Goal: Obtain resource: Download file/media

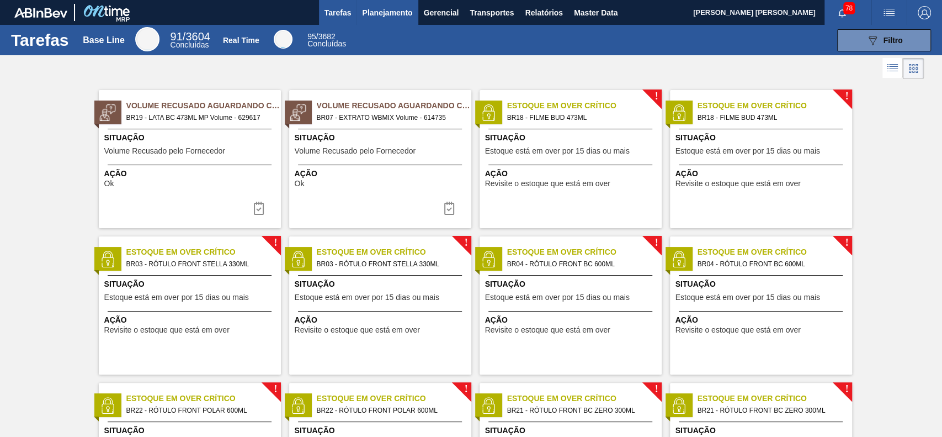
click at [407, 12] on span "Planejamento" at bounding box center [387, 12] width 50 height 13
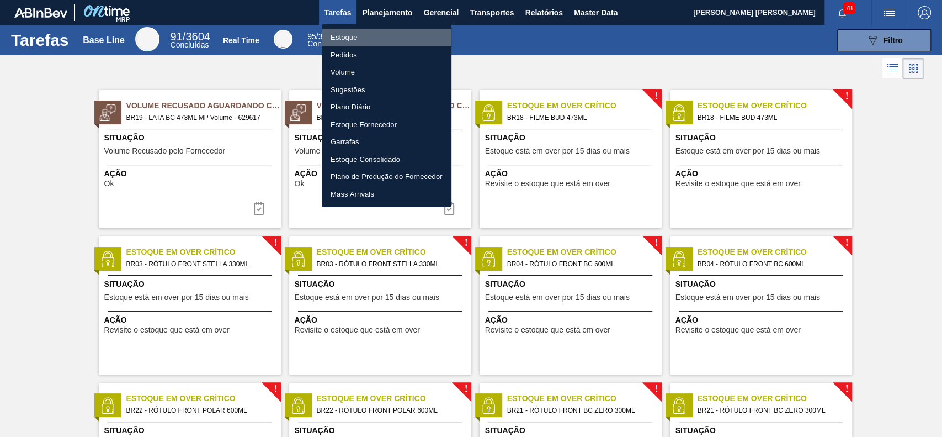
click at [375, 39] on li "Estoque" at bounding box center [387, 38] width 130 height 18
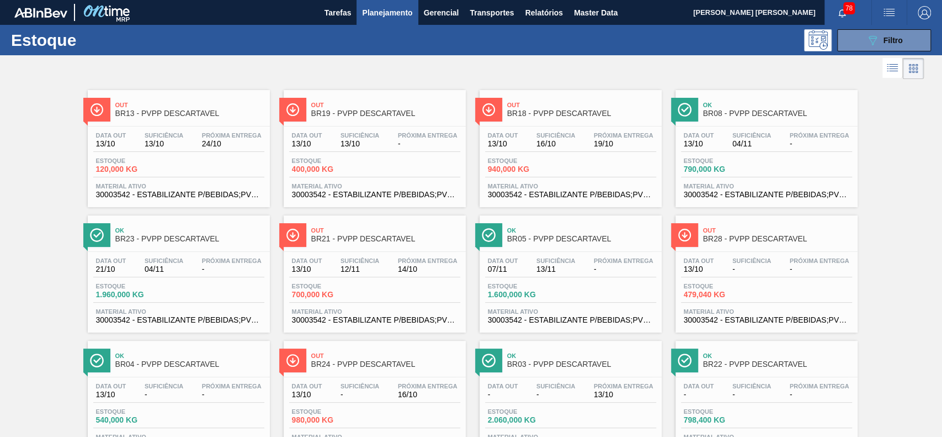
drag, startPoint x: 854, startPoint y: 36, endPoint x: 846, endPoint y: 56, distance: 21.5
click at [706, 36] on button "089F7B8B-B2A5-4AFE-B5C0-19BA573D28AC Filtro" at bounding box center [885, 40] width 94 height 22
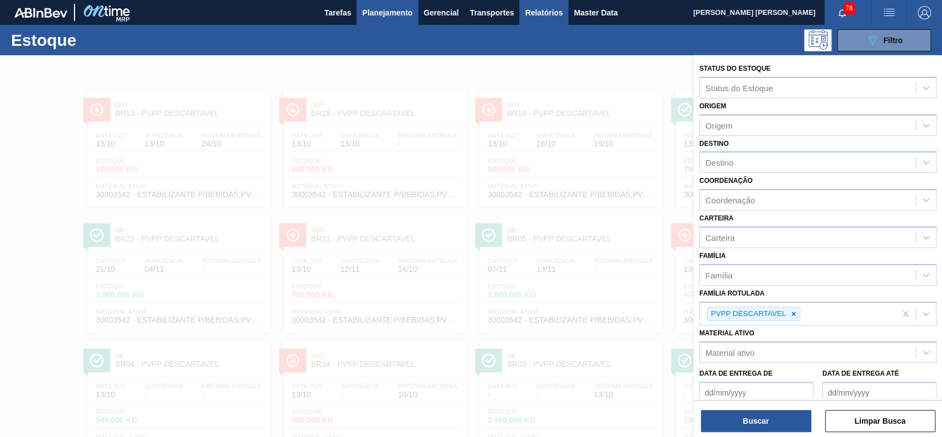
click at [548, 9] on span "Relatórios" at bounding box center [544, 12] width 38 height 13
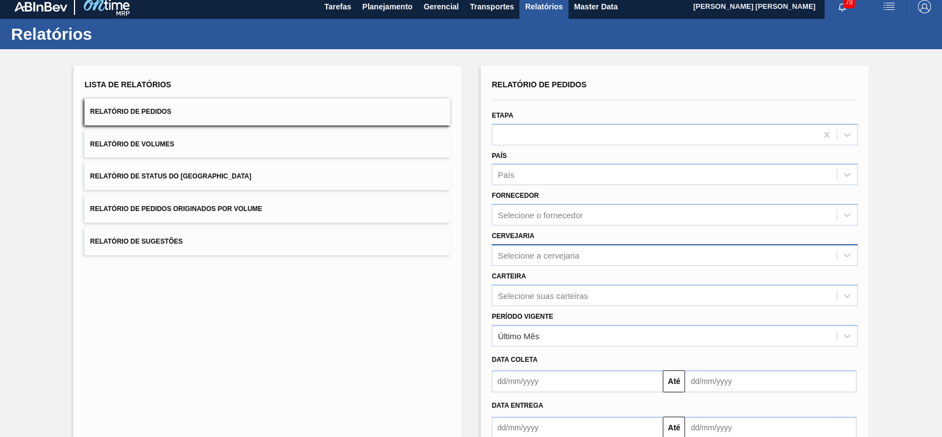
click at [587, 262] on div "Selecione a cervejaria" at bounding box center [665, 255] width 345 height 16
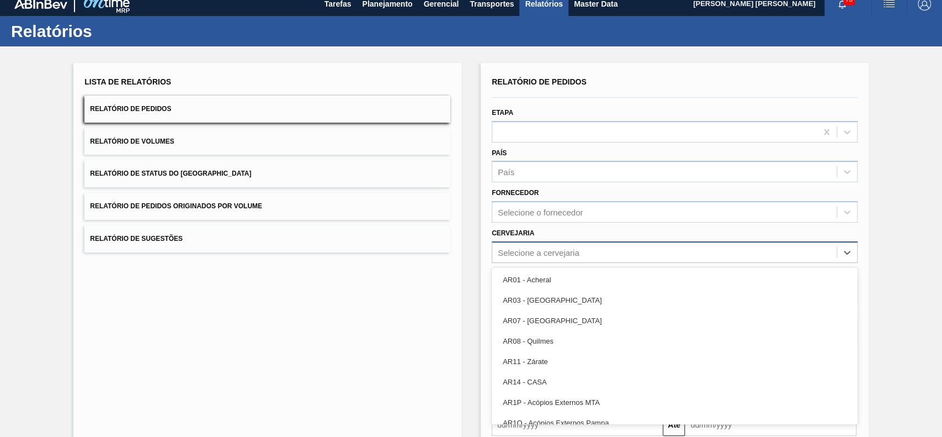
scroll to position [9, 0]
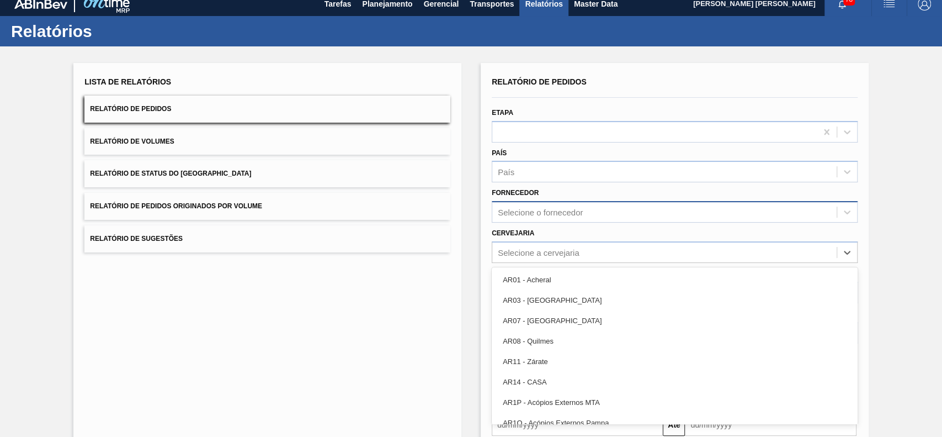
click at [596, 216] on div "Selecione o fornecedor" at bounding box center [665, 212] width 345 height 16
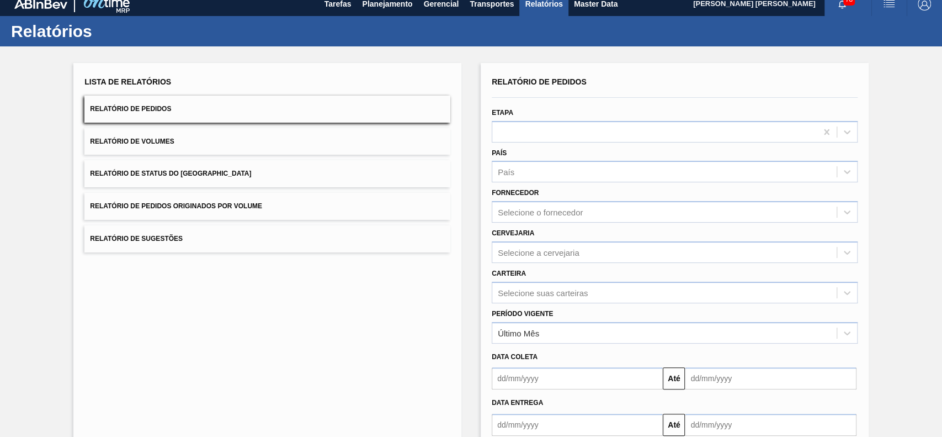
click at [601, 188] on div "Fornecedor Selecione o fornecedor" at bounding box center [675, 204] width 366 height 38
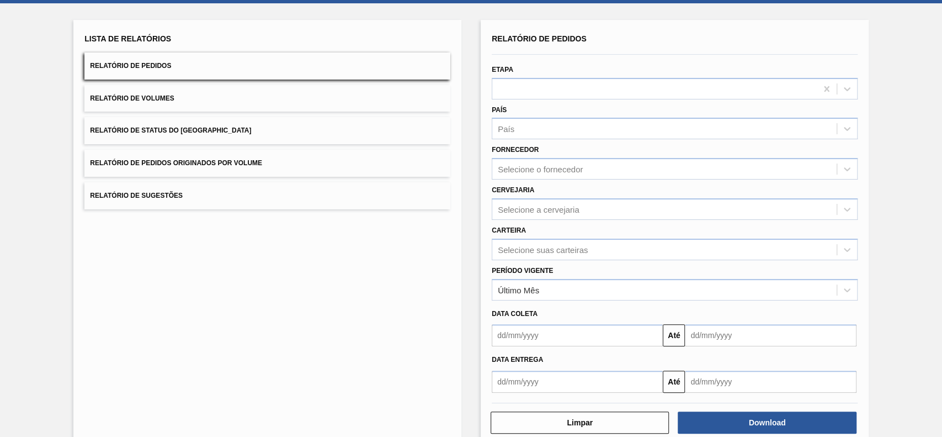
scroll to position [73, 0]
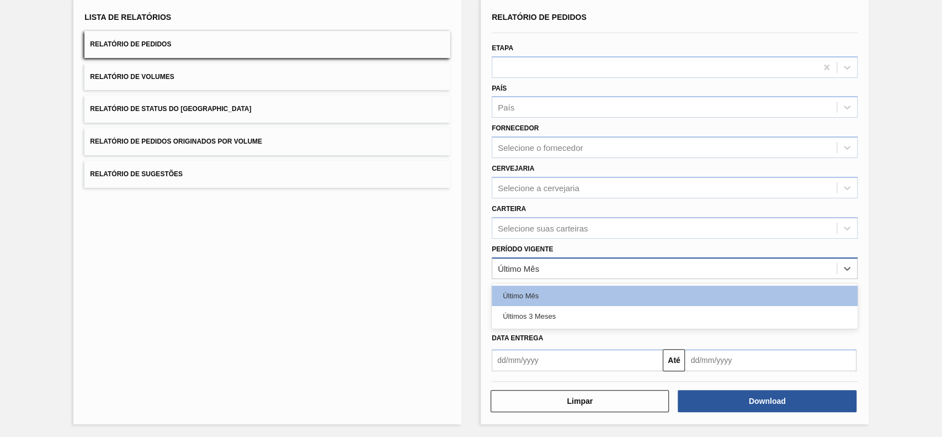
click at [563, 263] on div "Último Mês" at bounding box center [665, 268] width 345 height 16
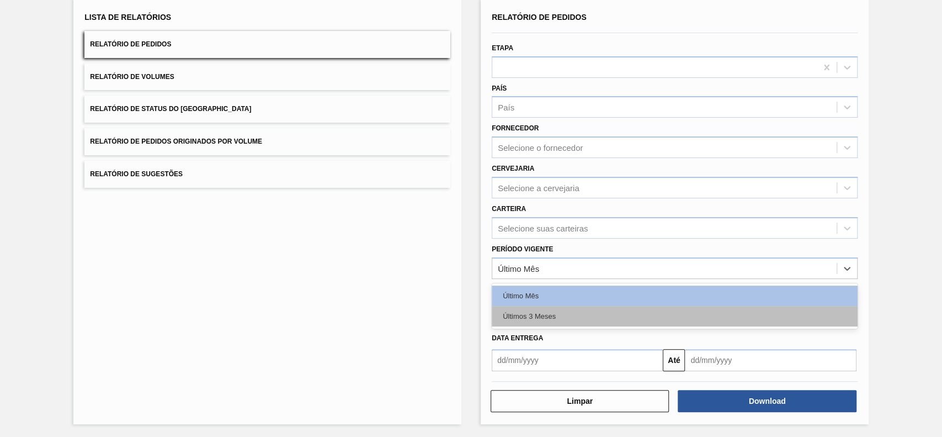
click at [559, 309] on div "Últimos 3 Meses" at bounding box center [675, 316] width 366 height 20
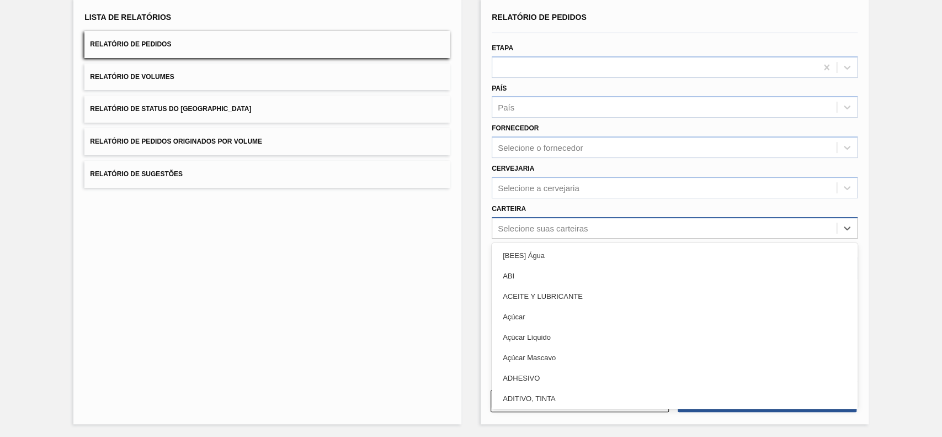
click at [558, 223] on div "Selecione suas carteiras" at bounding box center [543, 227] width 90 height 9
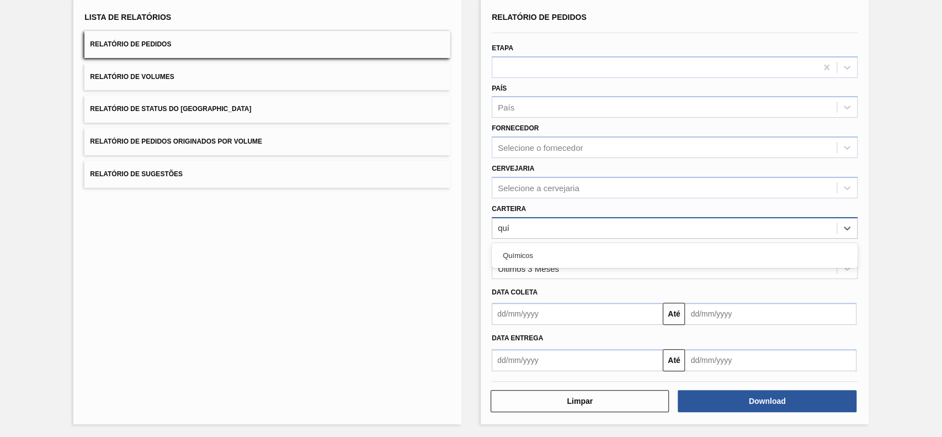
type input "quím"
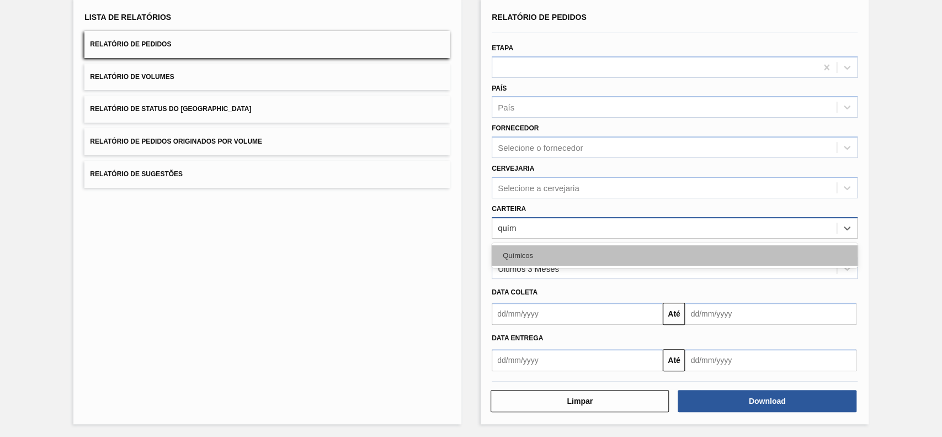
click at [532, 262] on div "Químicos" at bounding box center [675, 255] width 366 height 20
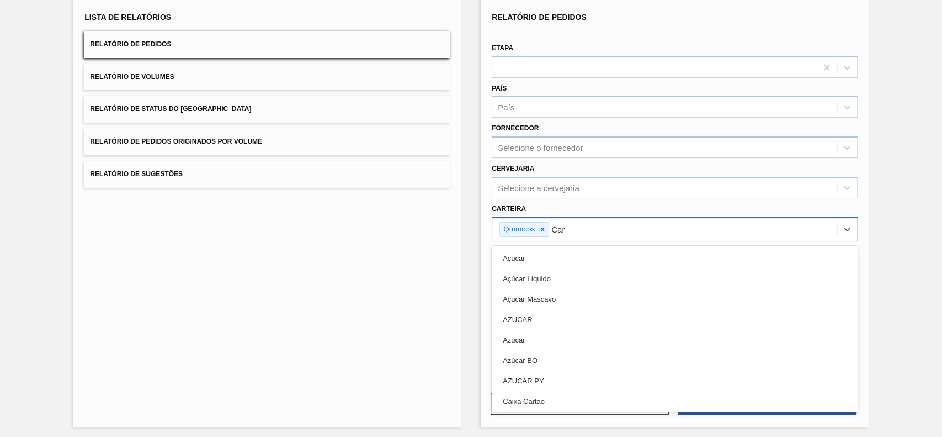
type input "Carv"
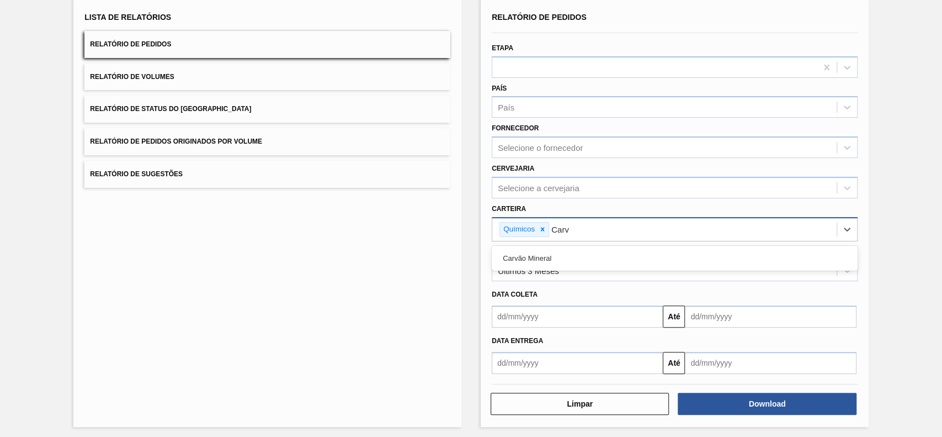
click at [532, 262] on div "Carvão Mineral" at bounding box center [675, 258] width 366 height 20
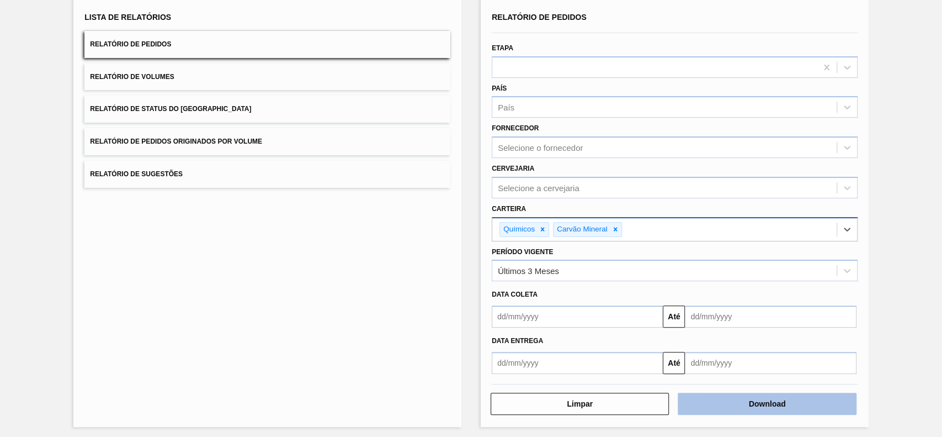
click at [706, 327] on button "Download" at bounding box center [767, 404] width 178 height 22
drag, startPoint x: 252, startPoint y: 107, endPoint x: 269, endPoint y: 122, distance: 22.7
click at [252, 107] on button "Relatório de Status do [GEOGRAPHIC_DATA]" at bounding box center [267, 109] width 366 height 27
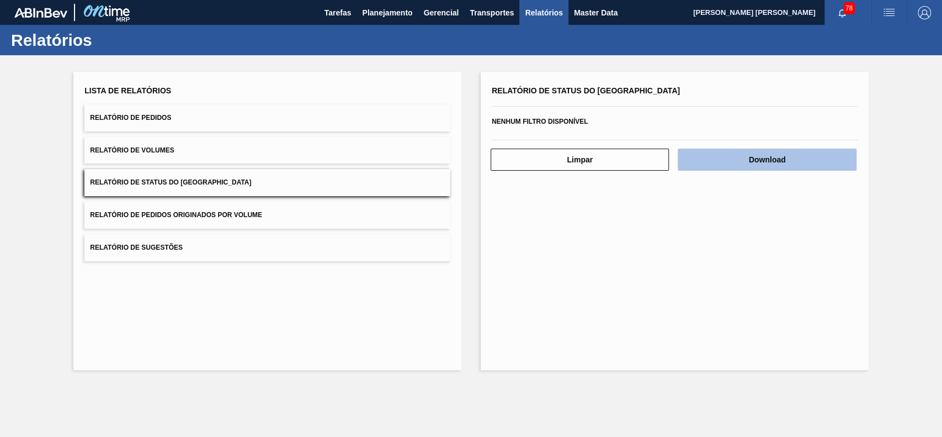
click at [706, 157] on button "Download" at bounding box center [767, 160] width 178 height 22
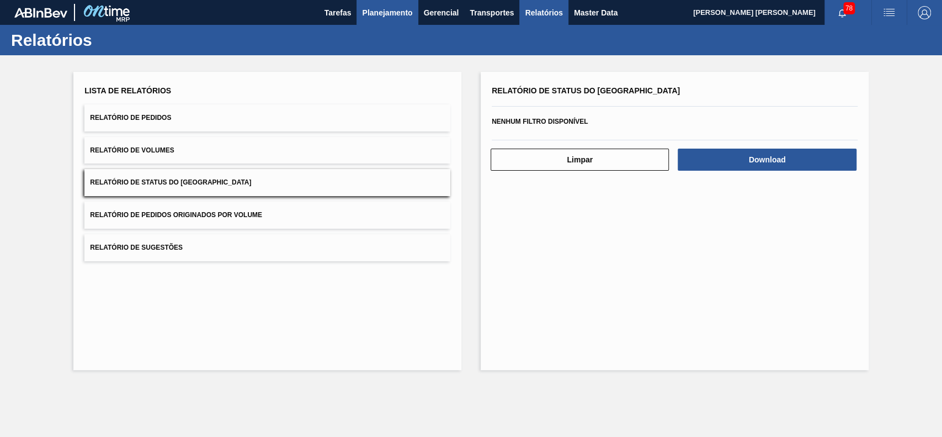
click at [396, 15] on span "Planejamento" at bounding box center [387, 12] width 50 height 13
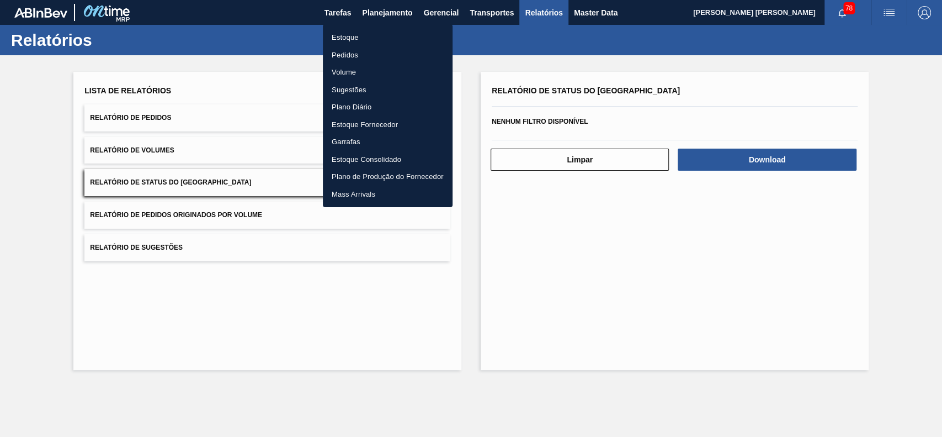
click at [556, 9] on div at bounding box center [471, 218] width 942 height 437
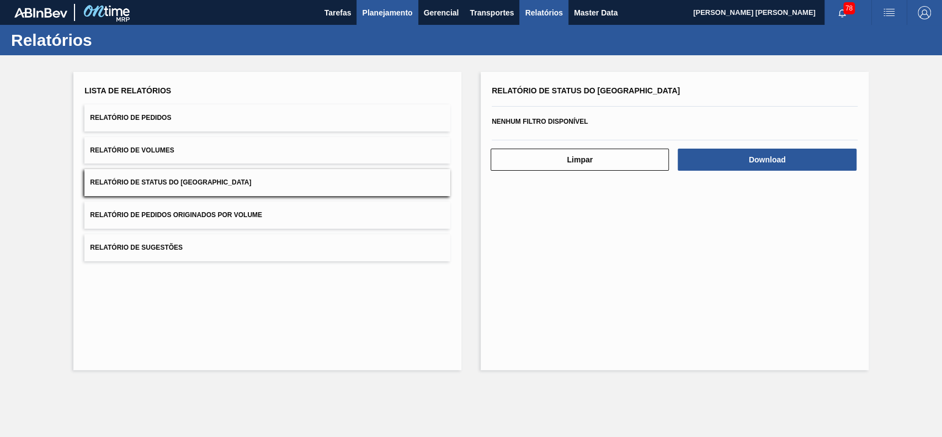
click at [395, 12] on span "Planejamento" at bounding box center [387, 12] width 50 height 13
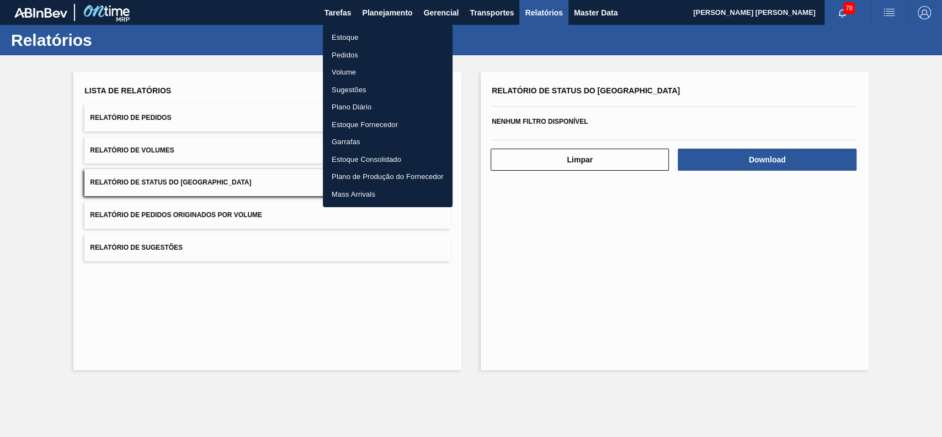
click at [372, 51] on li "Pedidos" at bounding box center [388, 55] width 130 height 18
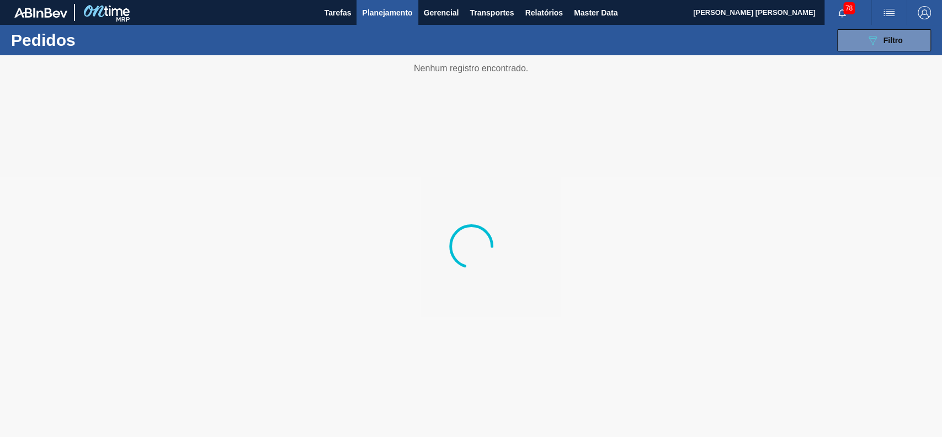
drag, startPoint x: 862, startPoint y: 37, endPoint x: 853, endPoint y: 121, distance: 84.4
click at [706, 37] on button "089F7B8B-B2A5-4AFE-B5C0-19BA573D28AC Filtro" at bounding box center [885, 40] width 94 height 22
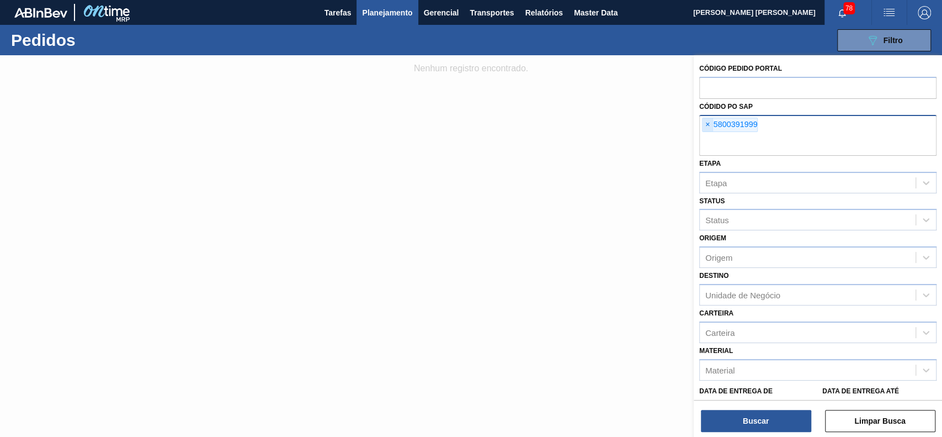
click at [706, 124] on span "×" at bounding box center [708, 124] width 10 height 13
paste input "5800391999"
type input "5800391999"
drag, startPoint x: 377, startPoint y: 13, endPoint x: 370, endPoint y: 30, distance: 18.7
click at [378, 14] on span "Planejamento" at bounding box center [387, 12] width 50 height 13
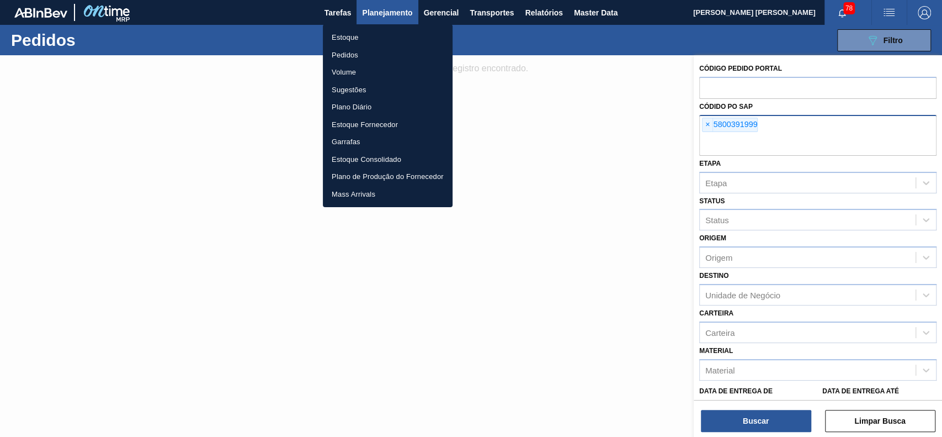
click at [372, 35] on li "Estoque" at bounding box center [388, 38] width 130 height 18
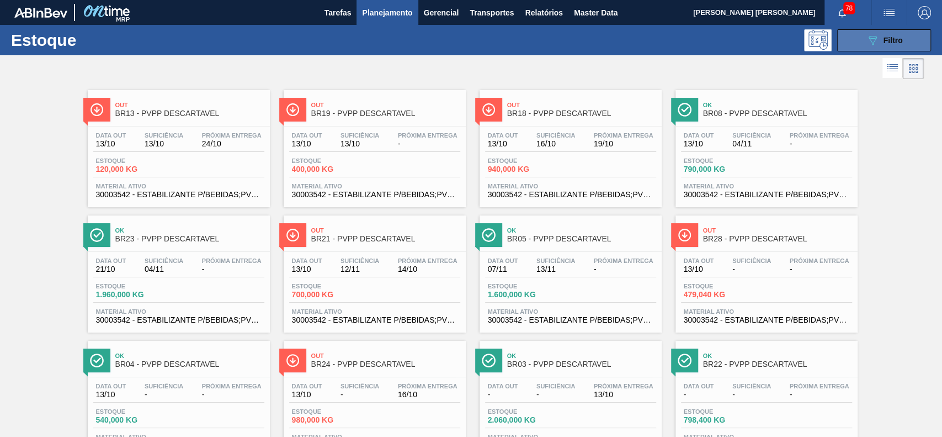
click at [706, 44] on span "Filtro" at bounding box center [893, 40] width 19 height 9
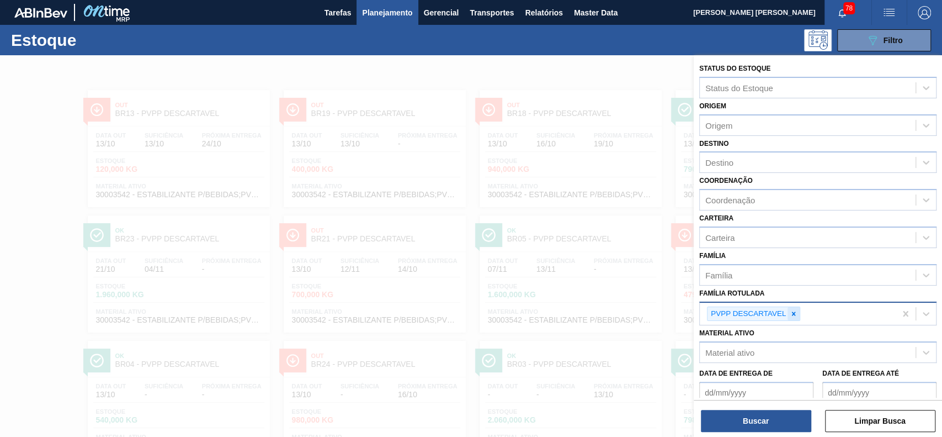
click at [706, 310] on icon at bounding box center [794, 314] width 8 height 8
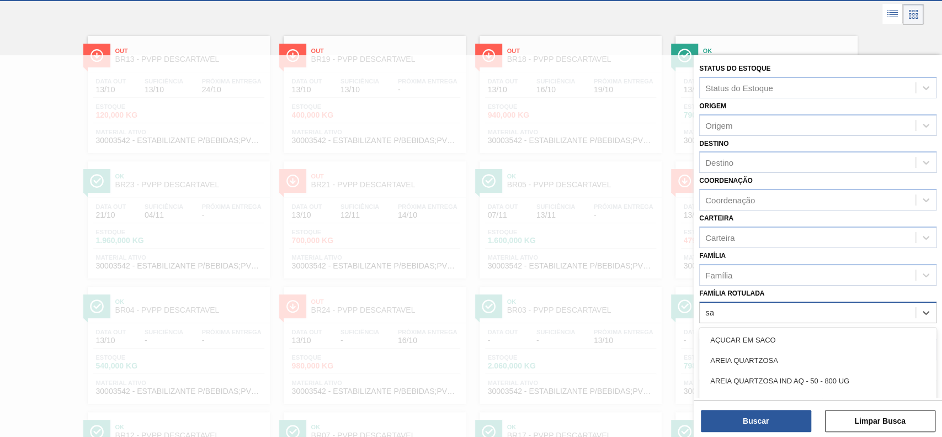
scroll to position [59, 0]
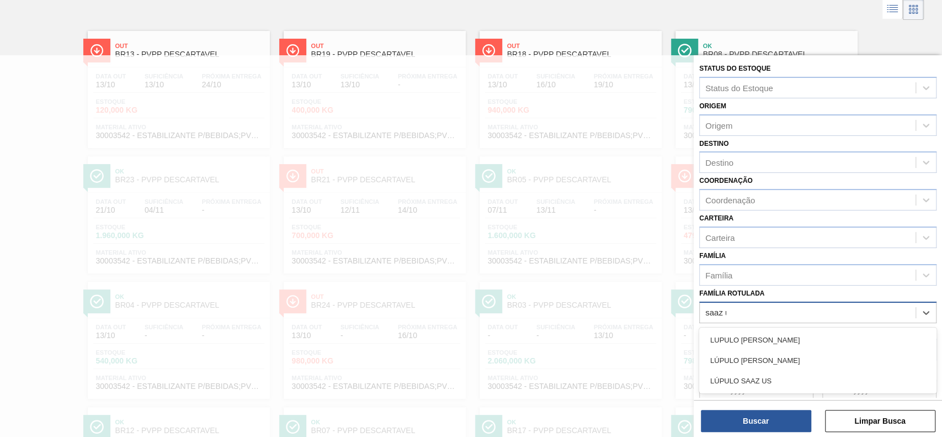
type Rotulada "saaz us"
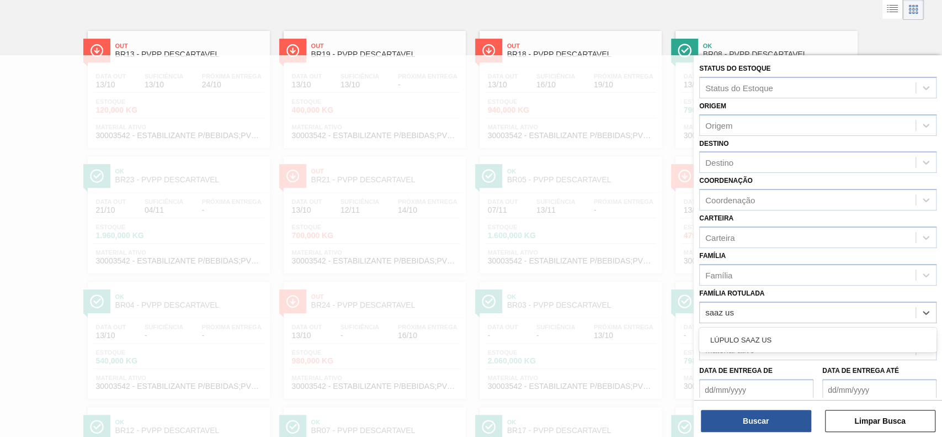
click at [706, 327] on div "LÚPULO SAAZ US" at bounding box center [818, 340] width 237 height 20
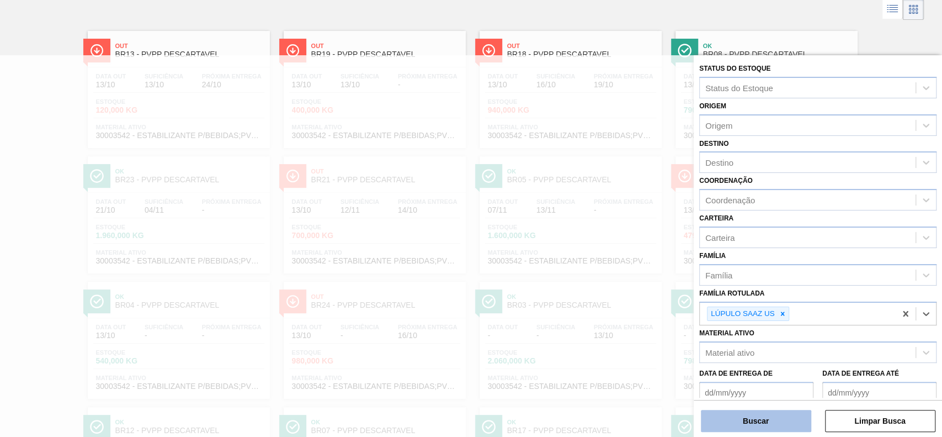
click at [706, 327] on button "Buscar" at bounding box center [756, 421] width 110 height 22
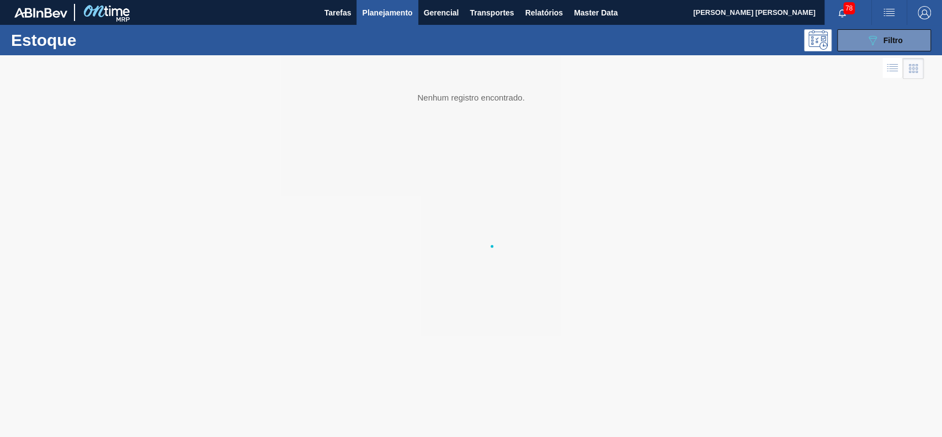
scroll to position [0, 0]
